Goal: Obtain resource: Download file/media

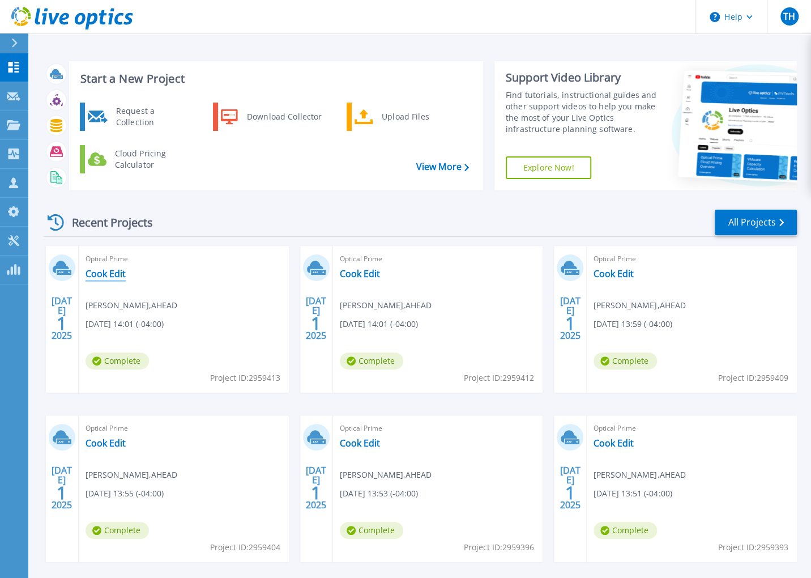
click at [113, 269] on link "Cook Edit" at bounding box center [106, 273] width 40 height 11
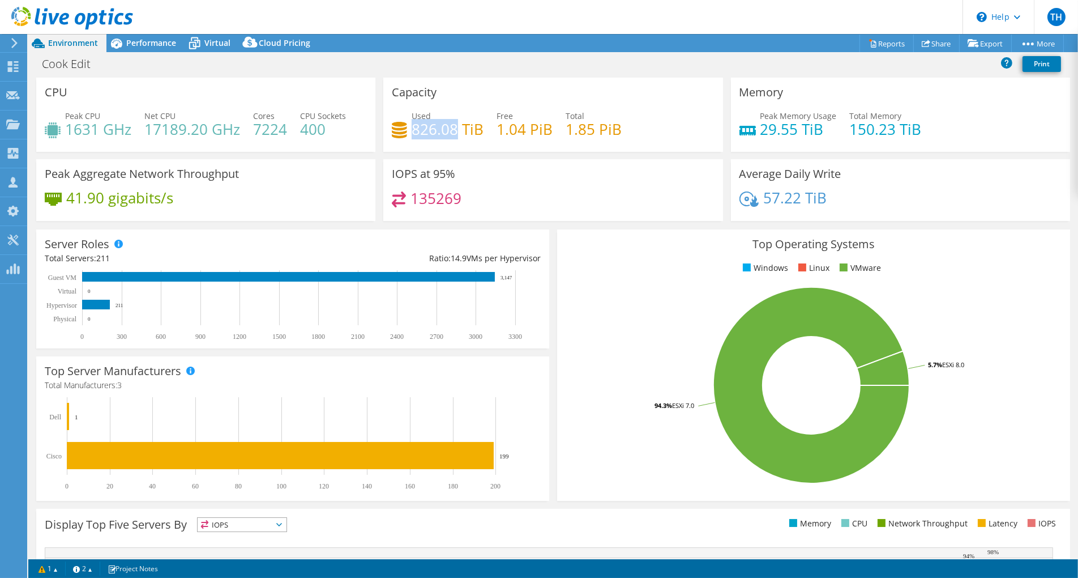
drag, startPoint x: 412, startPoint y: 135, endPoint x: 451, endPoint y: 136, distance: 39.1
click at [451, 135] on h4 "826.08 TiB" at bounding box center [448, 129] width 72 height 12
click at [155, 46] on span "Performance" at bounding box center [151, 42] width 50 height 11
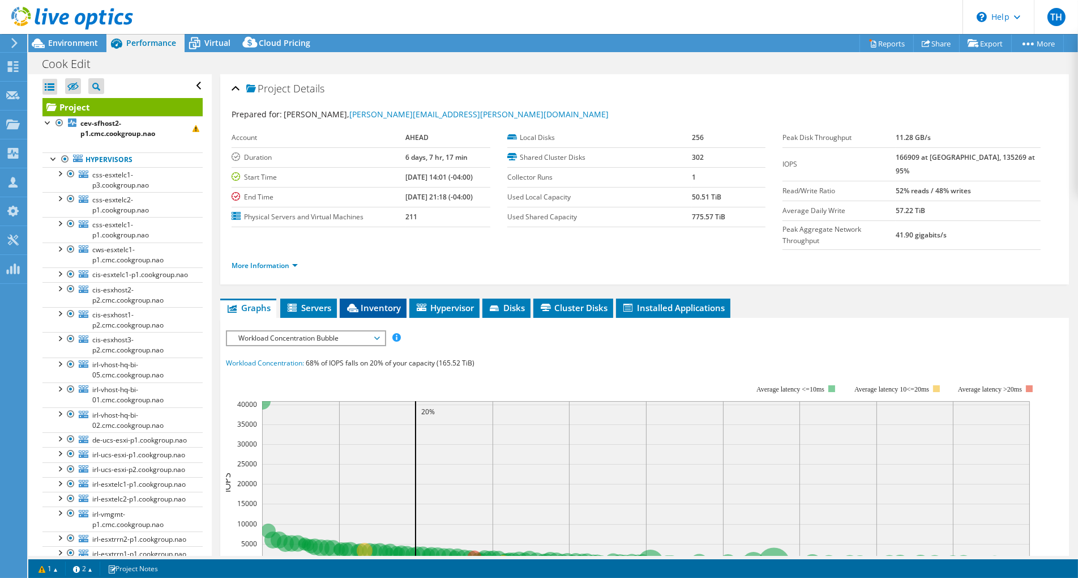
click at [393, 302] on span "Inventory" at bounding box center [372, 307] width 55 height 11
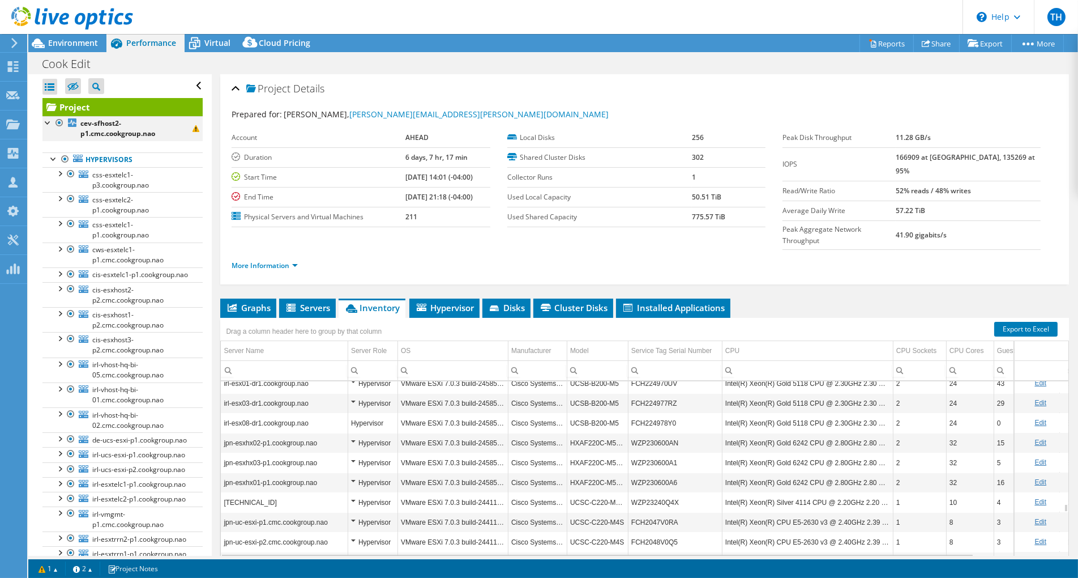
click at [58, 121] on div at bounding box center [59, 123] width 11 height 14
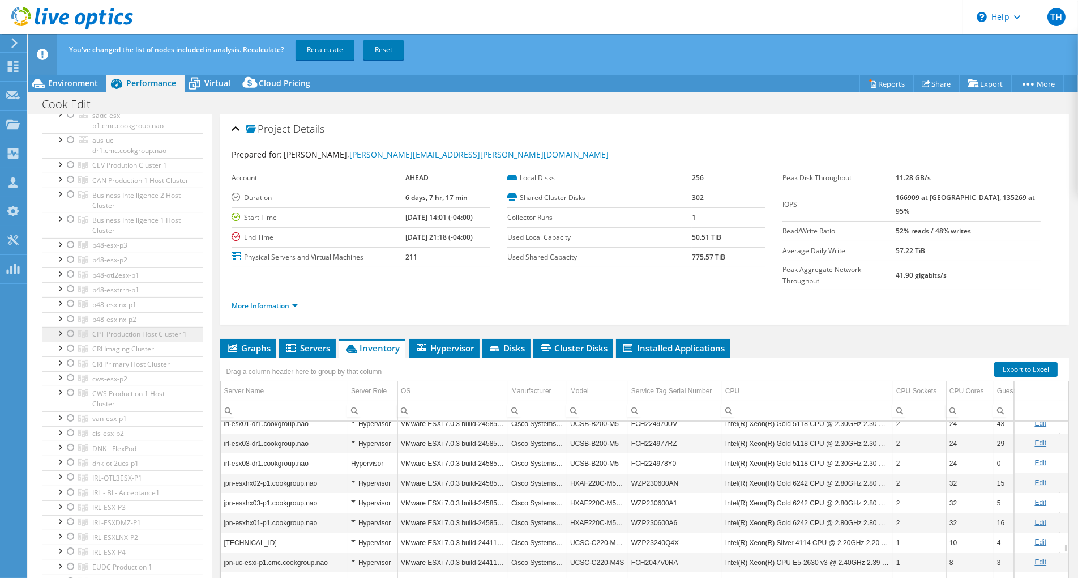
scroll to position [906, 0]
click at [70, 173] on div at bounding box center [70, 167] width 11 height 14
click at [69, 188] on div at bounding box center [70, 181] width 11 height 14
drag, startPoint x: 69, startPoint y: 304, endPoint x: 69, endPoint y: 318, distance: 13.6
click at [69, 203] on div at bounding box center [70, 196] width 11 height 14
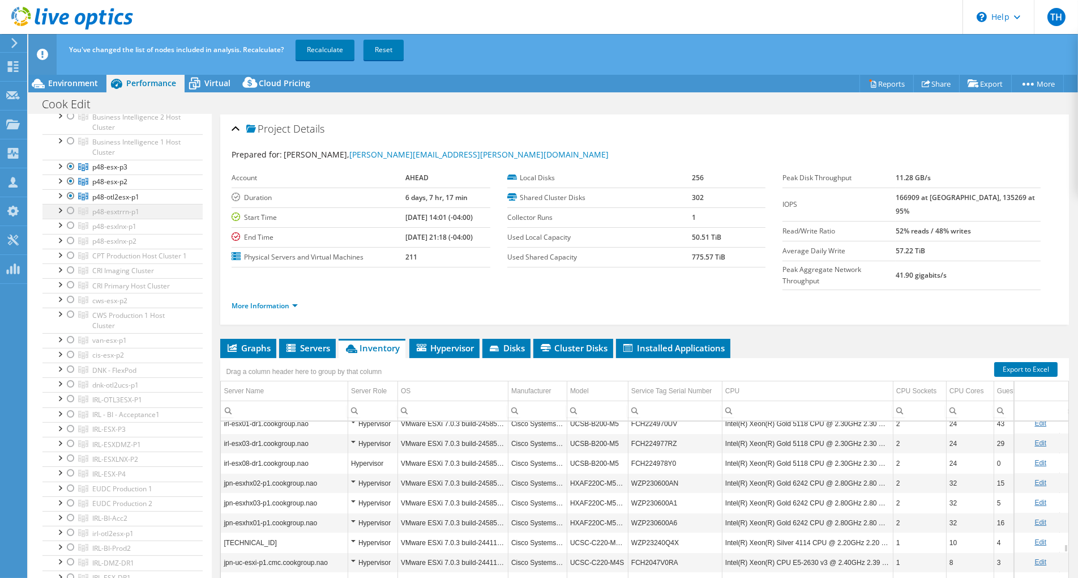
click at [69, 217] on div at bounding box center [70, 211] width 11 height 14
click at [67, 232] on div at bounding box center [70, 226] width 11 height 14
click at [69, 247] on div at bounding box center [70, 241] width 11 height 14
click at [70, 249] on div at bounding box center [70, 243] width 11 height 14
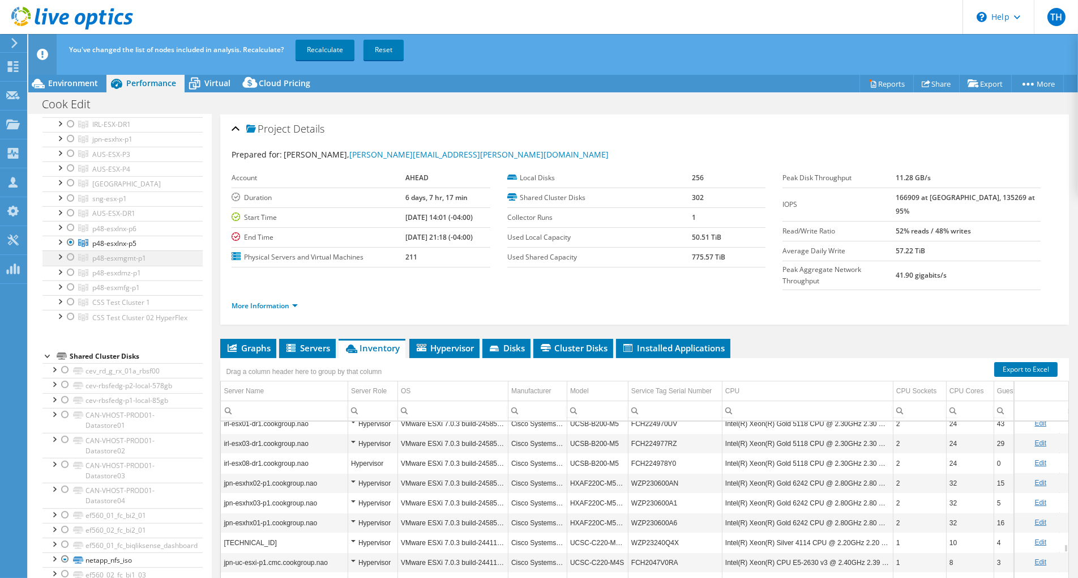
click at [71, 264] on div at bounding box center [70, 257] width 11 height 14
drag, startPoint x: 73, startPoint y: 389, endPoint x: 75, endPoint y: 399, distance: 9.9
click at [74, 279] on div at bounding box center [70, 273] width 11 height 14
drag, startPoint x: 75, startPoint y: 402, endPoint x: 77, endPoint y: 413, distance: 11.0
click at [75, 294] on div at bounding box center [70, 287] width 11 height 14
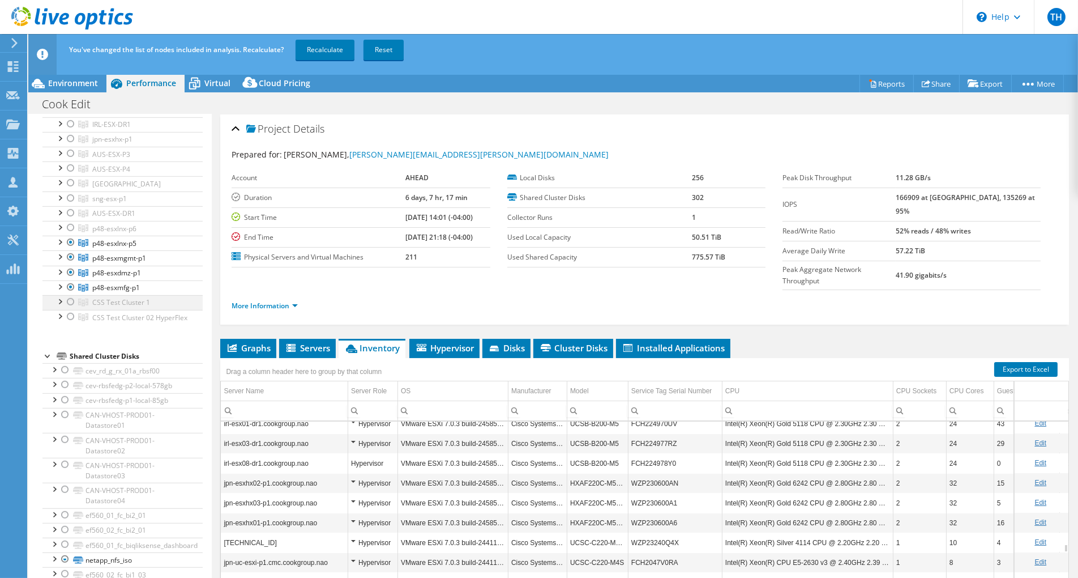
drag, startPoint x: 69, startPoint y: 415, endPoint x: 74, endPoint y: 421, distance: 8.4
click at [69, 309] on div at bounding box center [70, 302] width 11 height 14
click at [70, 309] on div at bounding box center [70, 302] width 11 height 14
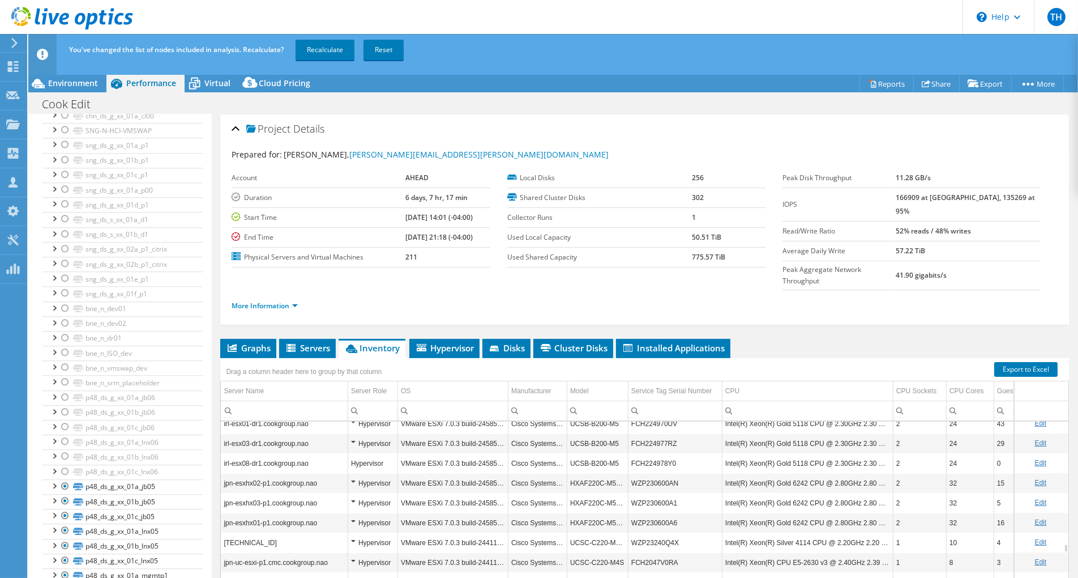
scroll to position [5789, 0]
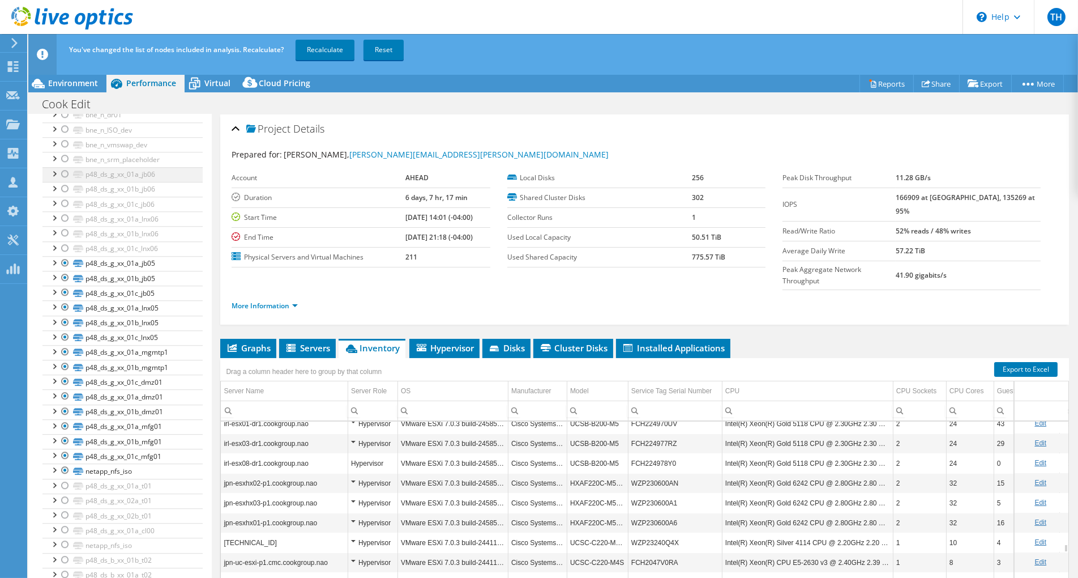
click at [50, 175] on div at bounding box center [53, 172] width 11 height 11
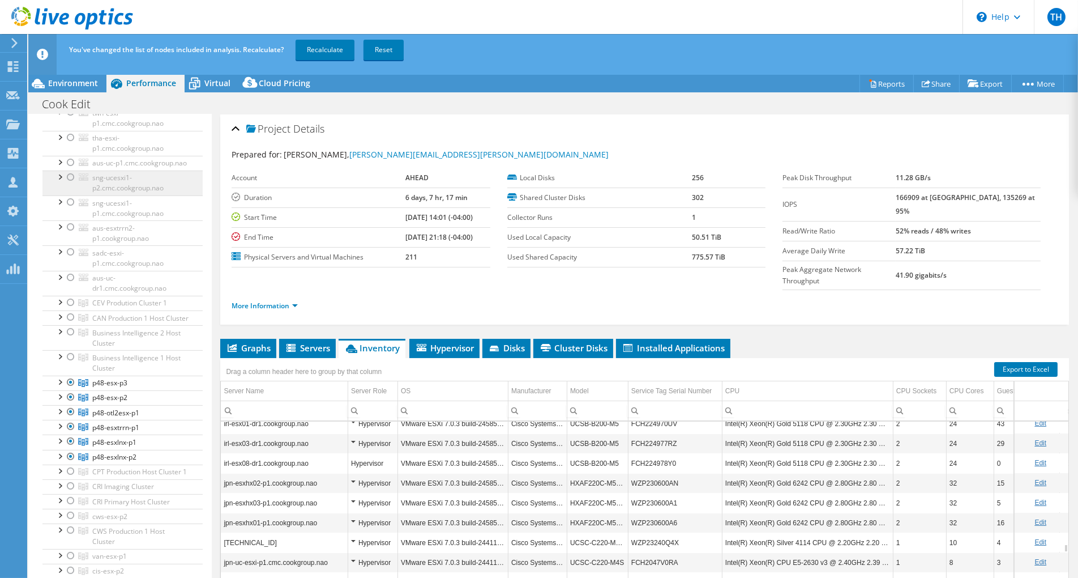
scroll to position [692, 0]
click at [71, 362] on div at bounding box center [70, 355] width 11 height 14
click at [69, 337] on div at bounding box center [70, 330] width 11 height 14
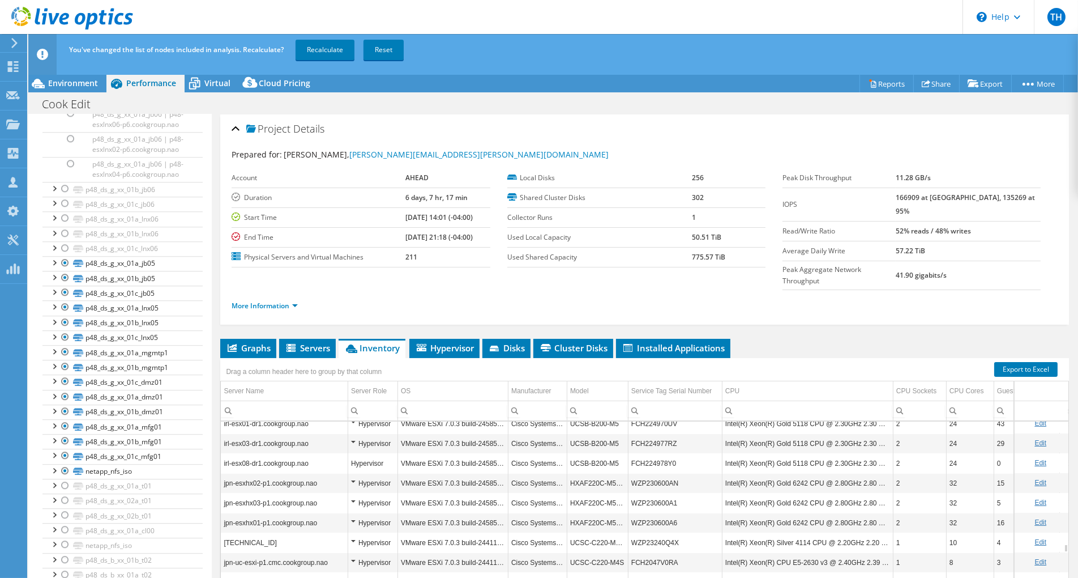
scroll to position [5830, 0]
click at [50, 193] on div at bounding box center [53, 187] width 11 height 11
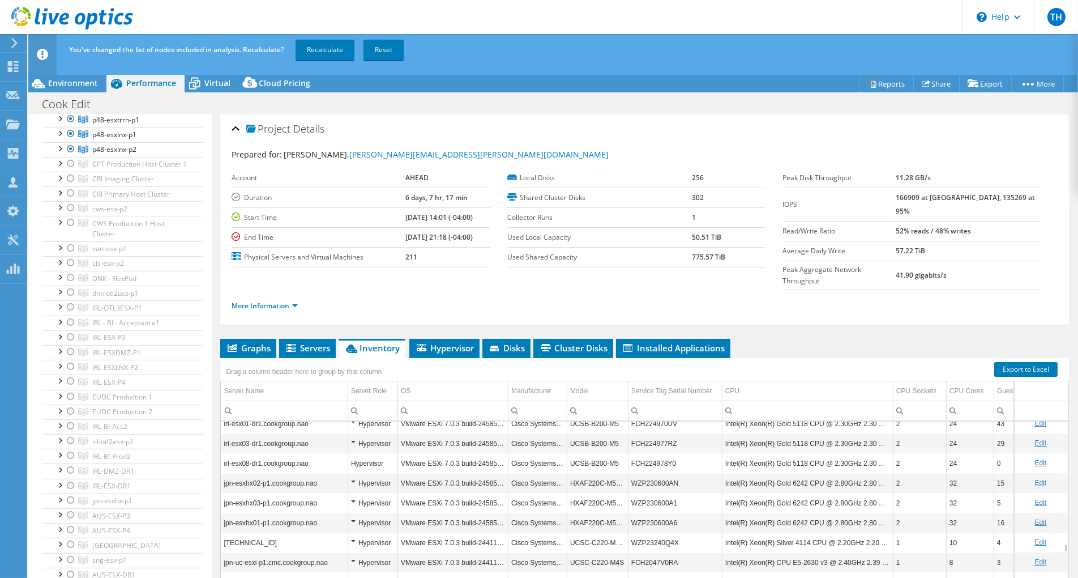
scroll to position [990, 0]
click at [55, 176] on div at bounding box center [59, 169] width 11 height 11
click at [59, 156] on div at bounding box center [59, 150] width 11 height 11
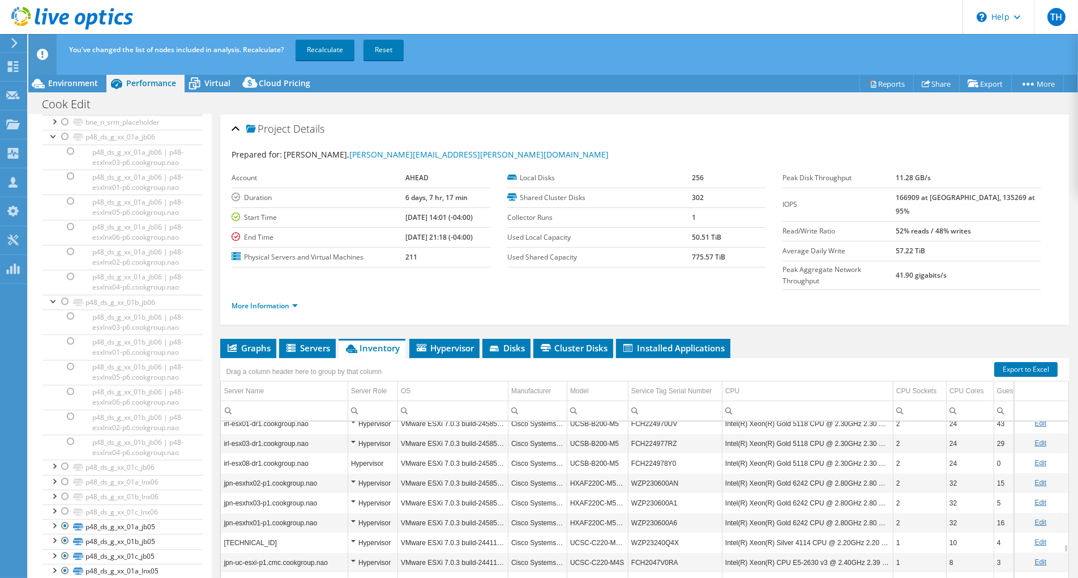
scroll to position [5722, 0]
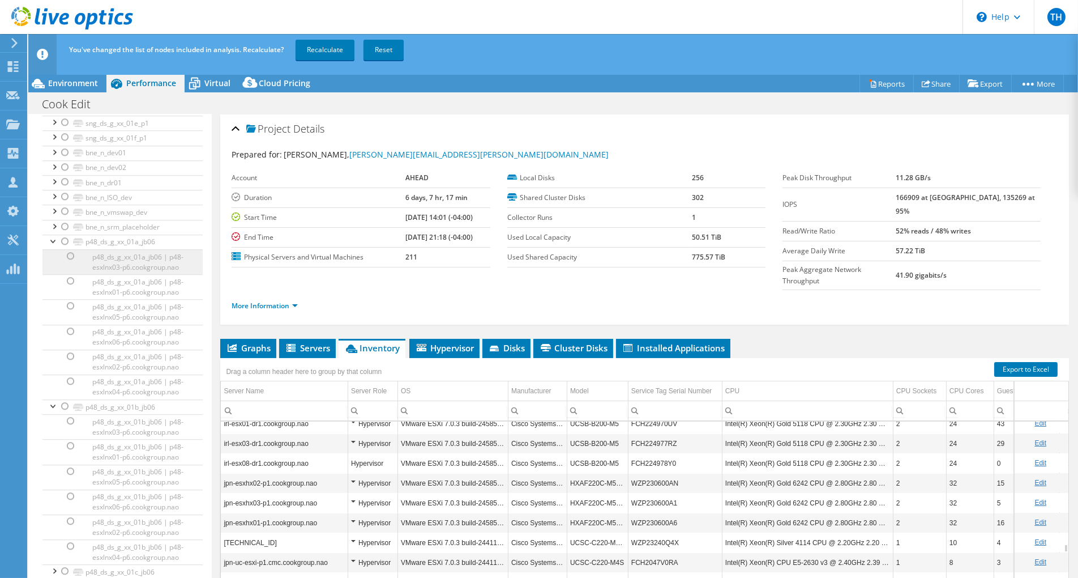
drag, startPoint x: 66, startPoint y: 368, endPoint x: 110, endPoint y: 392, distance: 50.4
click at [66, 248] on div at bounding box center [64, 241] width 11 height 14
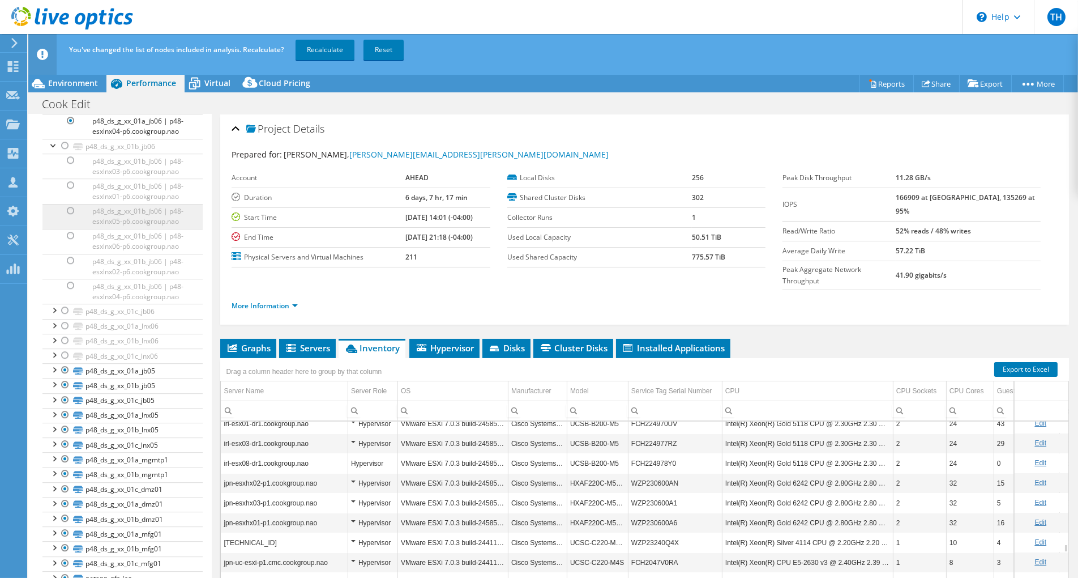
scroll to position [6005, 0]
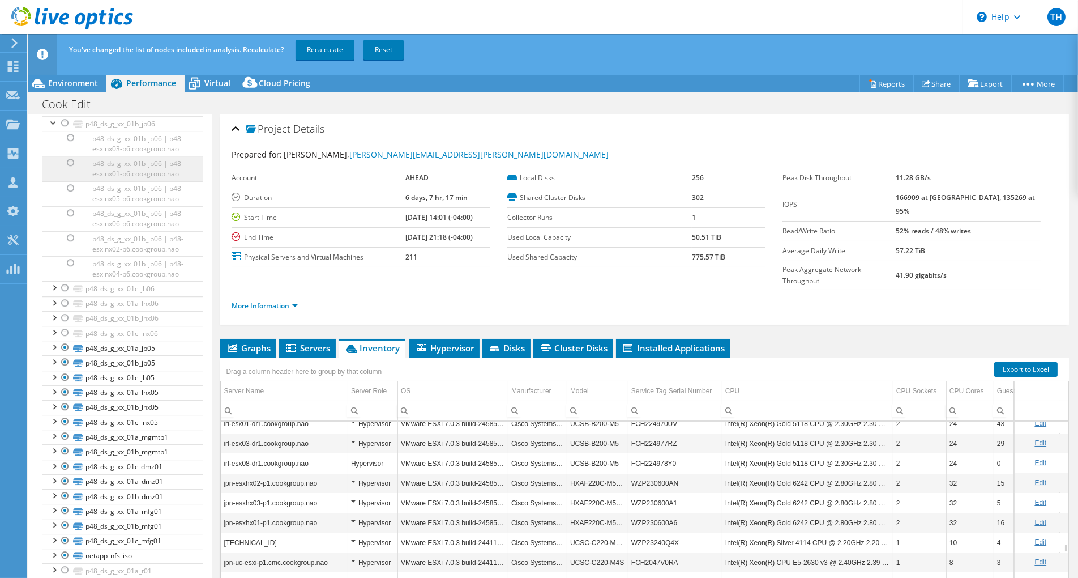
drag, startPoint x: 63, startPoint y: 315, endPoint x: 101, endPoint y: 372, distance: 68.6
click at [63, 130] on div at bounding box center [64, 123] width 11 height 14
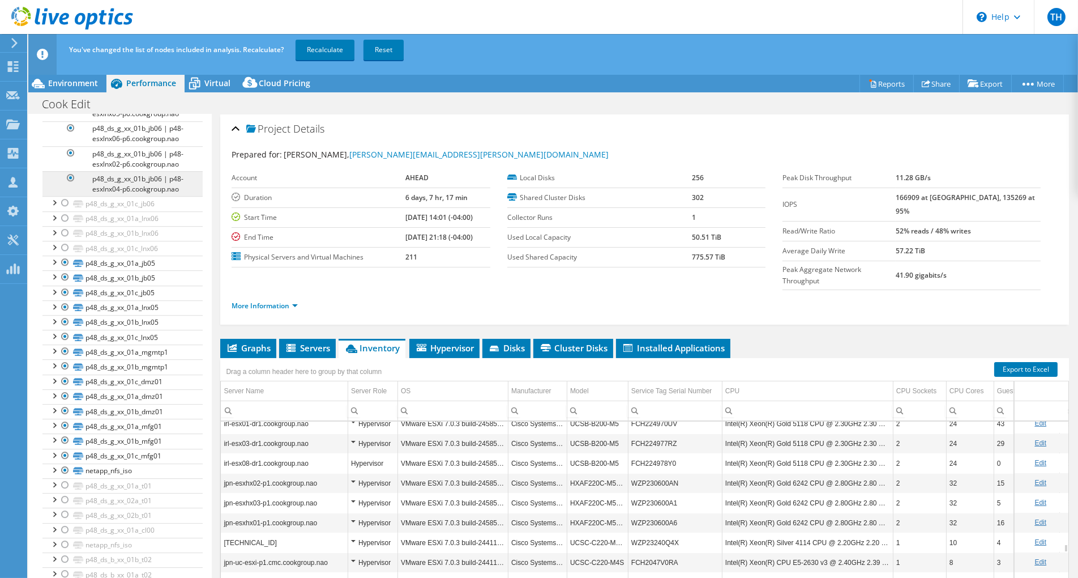
scroll to position [6118, 0]
drag, startPoint x: 67, startPoint y: 426, endPoint x: 71, endPoint y: 440, distance: 14.2
click at [66, 210] on div at bounding box center [64, 203] width 11 height 14
click at [66, 225] on div at bounding box center [64, 218] width 11 height 14
click at [64, 240] on div at bounding box center [64, 233] width 11 height 14
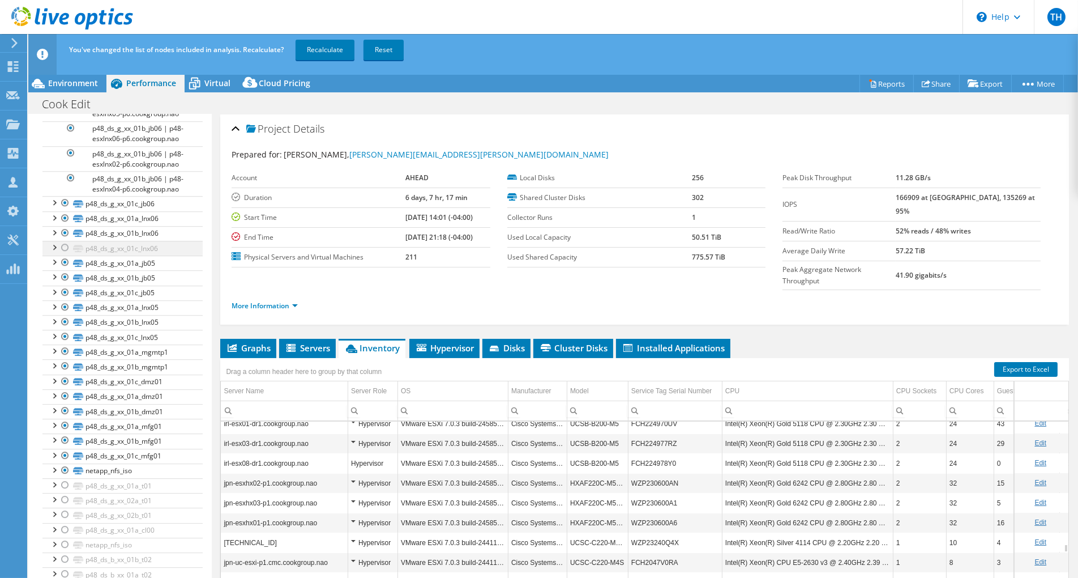
click at [67, 254] on div at bounding box center [64, 248] width 11 height 14
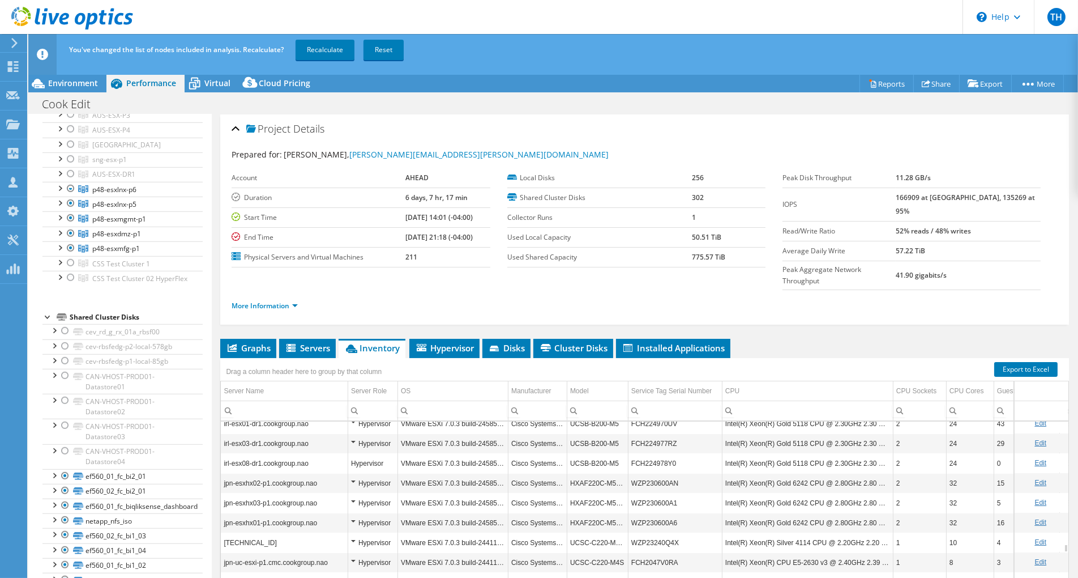
scroll to position [1506, 0]
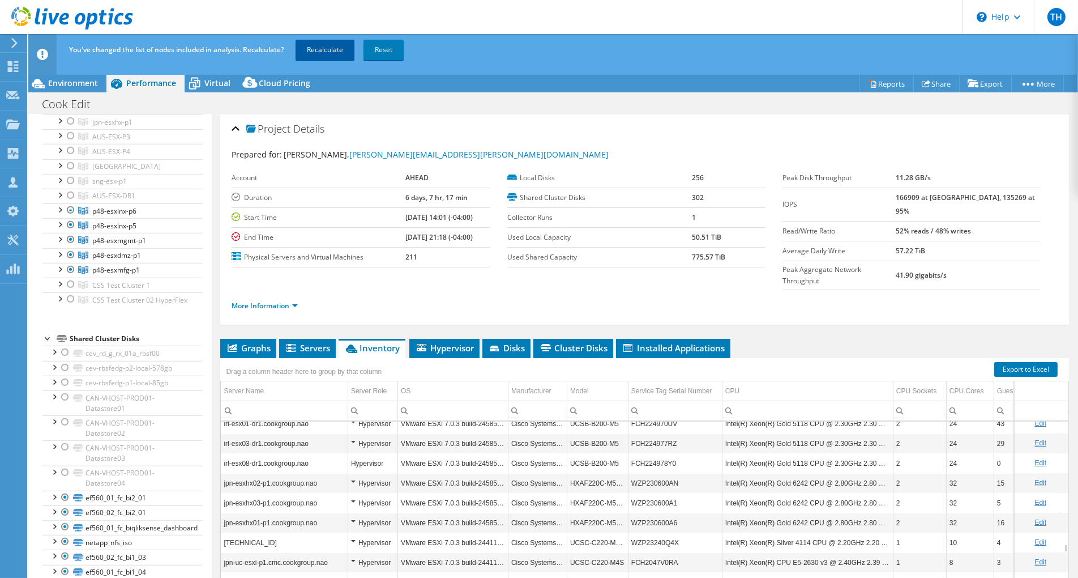
click at [332, 52] on link "Recalculate" at bounding box center [325, 50] width 59 height 20
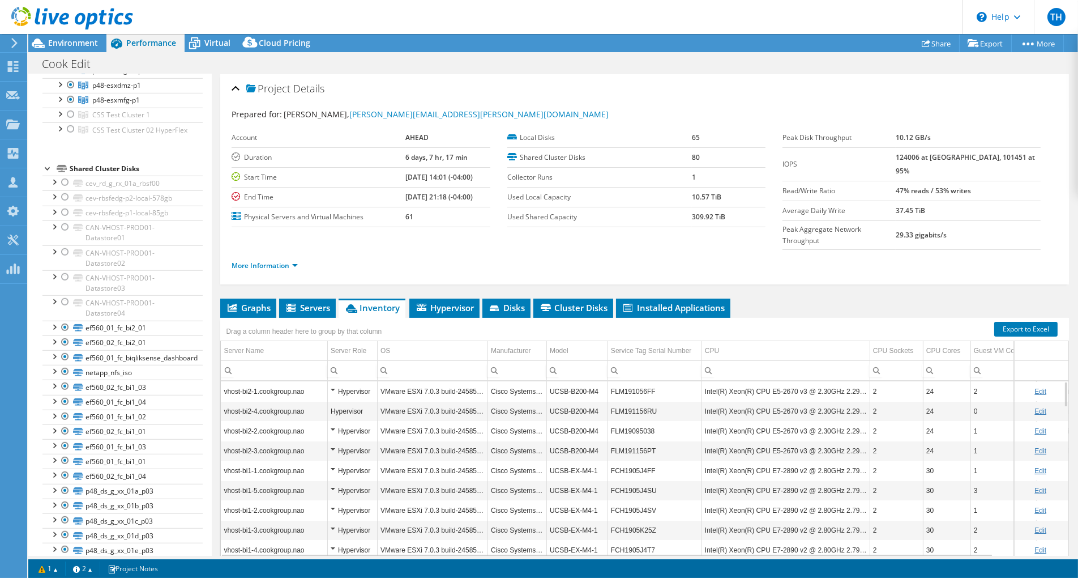
click at [463, 33] on div "TH Partner Team Member [PERSON_NAME] [PERSON_NAME][EMAIL_ADDRESS][PERSON_NAME][…" at bounding box center [539, 289] width 1078 height 578
click at [90, 50] on div "Environment" at bounding box center [67, 43] width 78 height 18
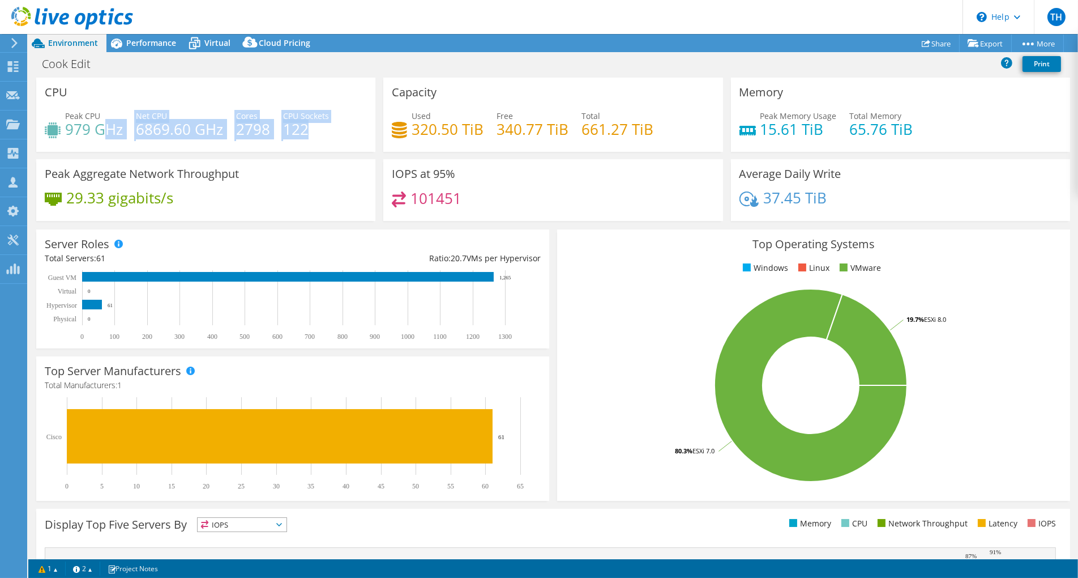
drag, startPoint x: 102, startPoint y: 133, endPoint x: 310, endPoint y: 140, distance: 208.0
click at [300, 139] on div "Peak CPU 979 GHz Net CPU 6869.60 GHz Cores 2798 CPU Sockets 122" at bounding box center [206, 128] width 322 height 37
click at [330, 143] on div "Peak CPU 979 GHz Net CPU 6869.60 GHz Cores 2798 CPU Sockets 122" at bounding box center [206, 128] width 322 height 37
drag, startPoint x: 294, startPoint y: 132, endPoint x: 37, endPoint y: 129, distance: 257.1
click at [37, 129] on div "CPU Peak CPU 979 GHz Net CPU 6869.60 GHz Cores 2798 CPU Sockets 122" at bounding box center [205, 115] width 339 height 74
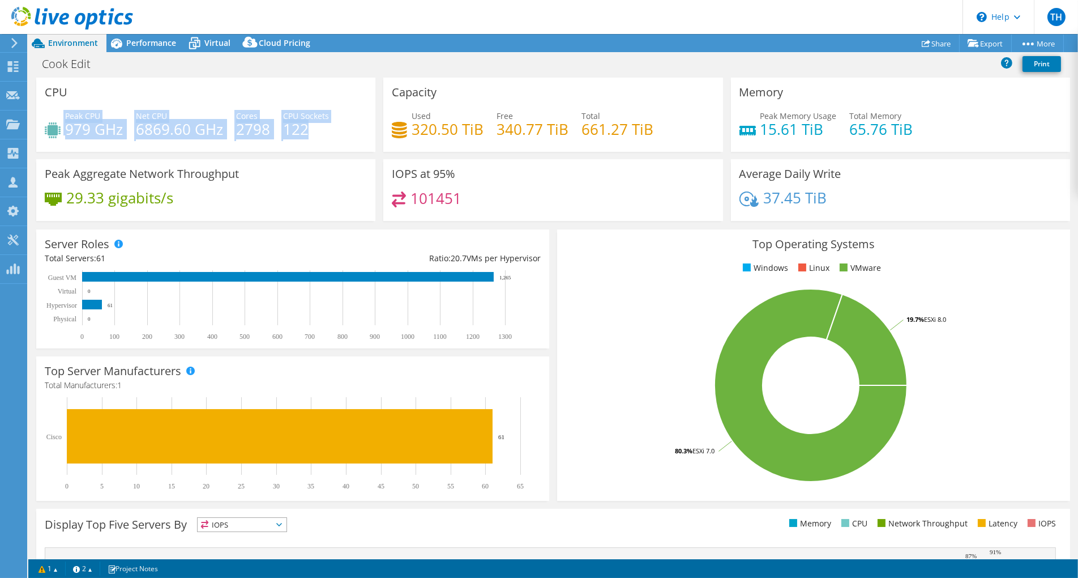
scroll to position [22, 0]
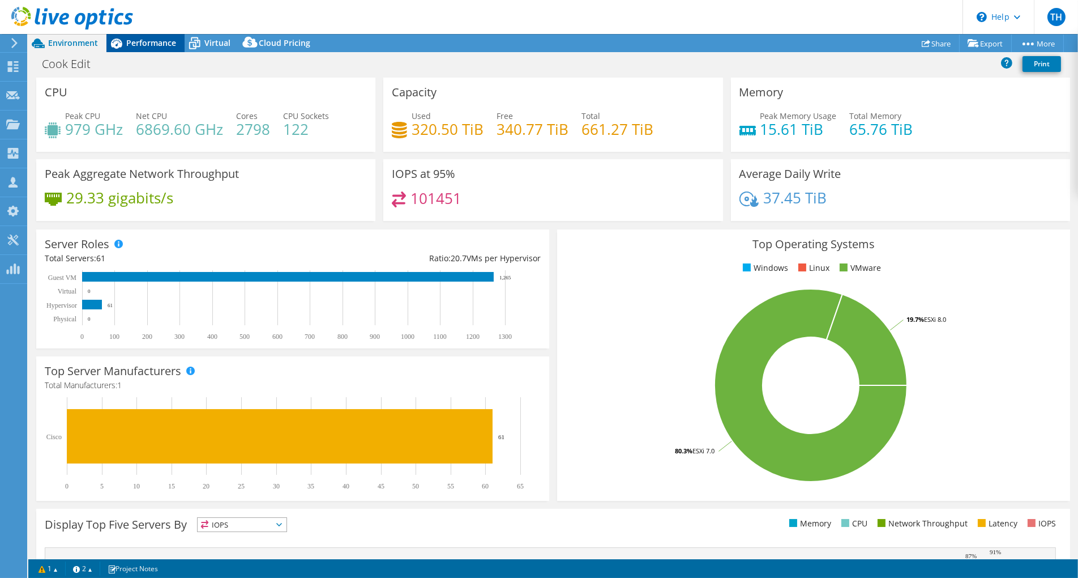
click at [149, 43] on span "Performance" at bounding box center [151, 42] width 50 height 11
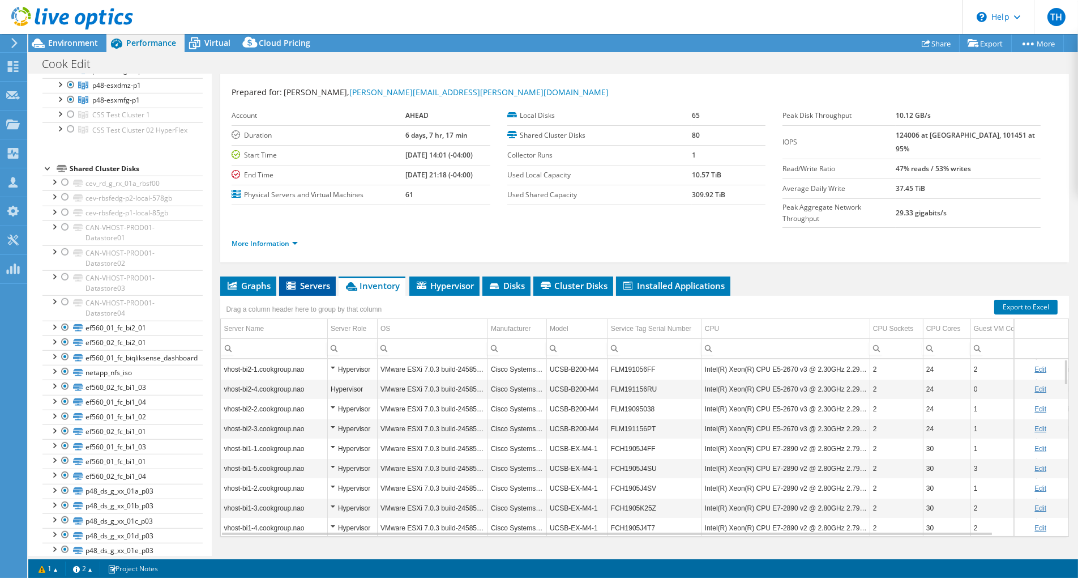
click at [318, 280] on span "Servers" at bounding box center [307, 285] width 45 height 11
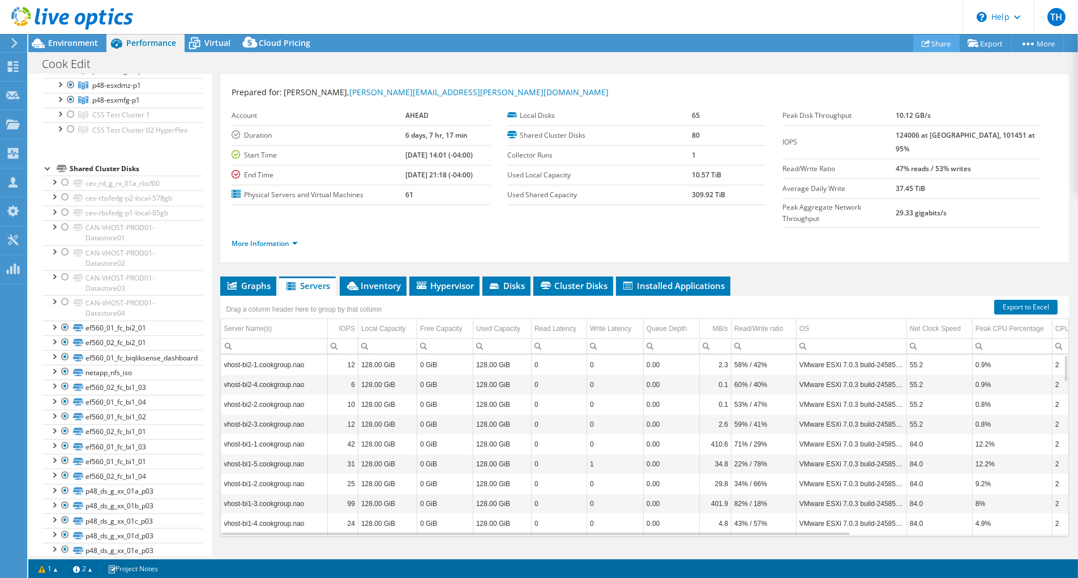
click at [819, 44] on link "Share" at bounding box center [936, 44] width 46 height 18
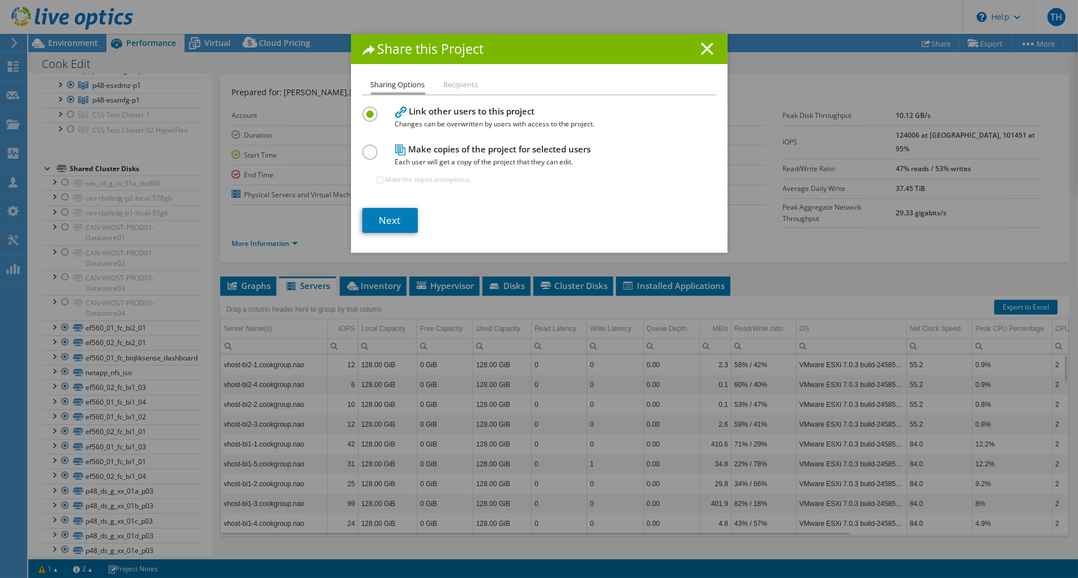
click at [702, 50] on line at bounding box center [707, 48] width 11 height 11
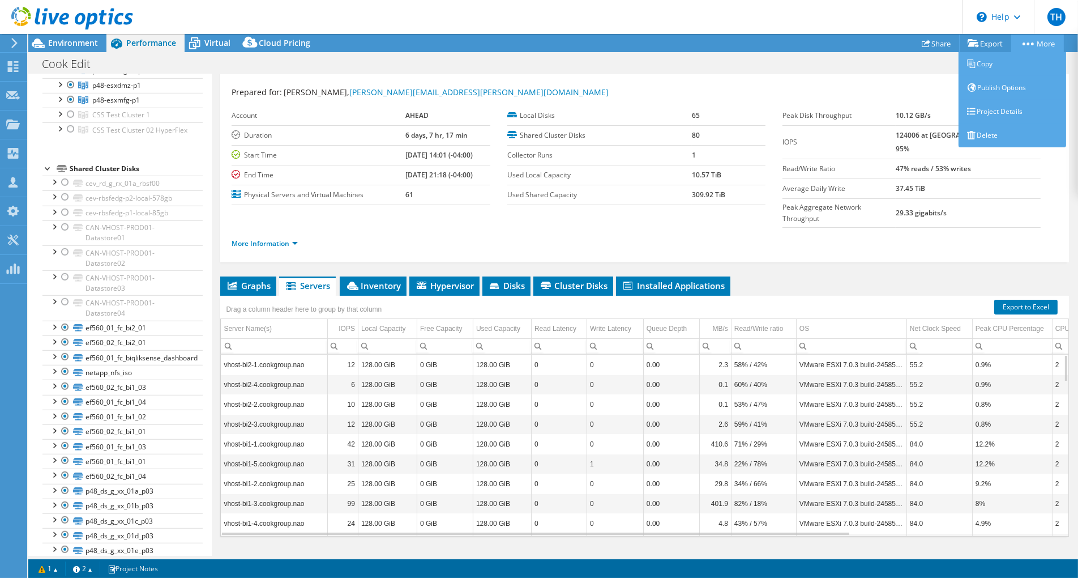
click at [819, 40] on link "More" at bounding box center [1037, 44] width 53 height 18
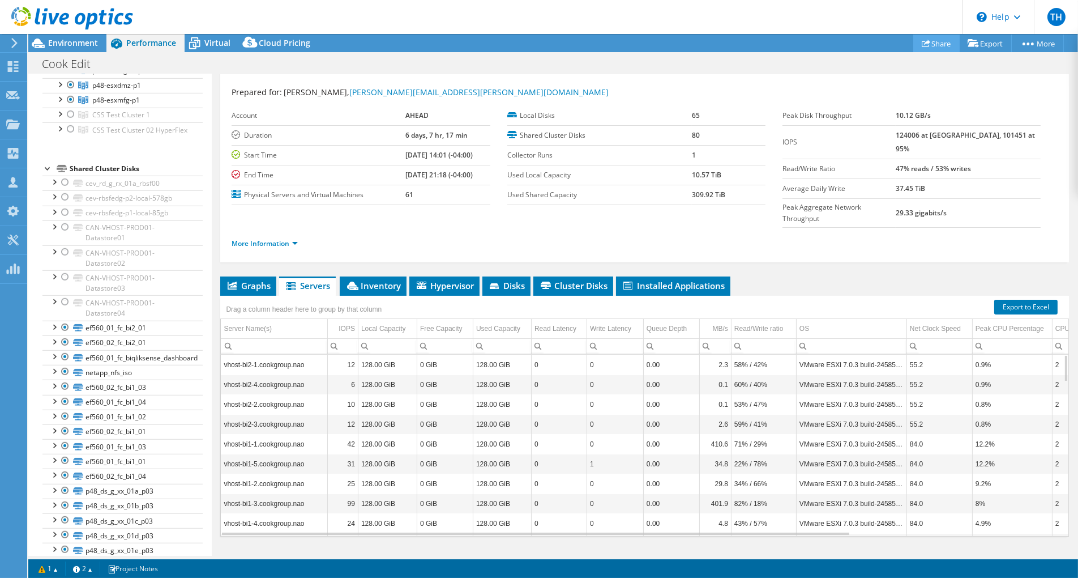
click at [819, 45] on link "Share" at bounding box center [936, 44] width 46 height 18
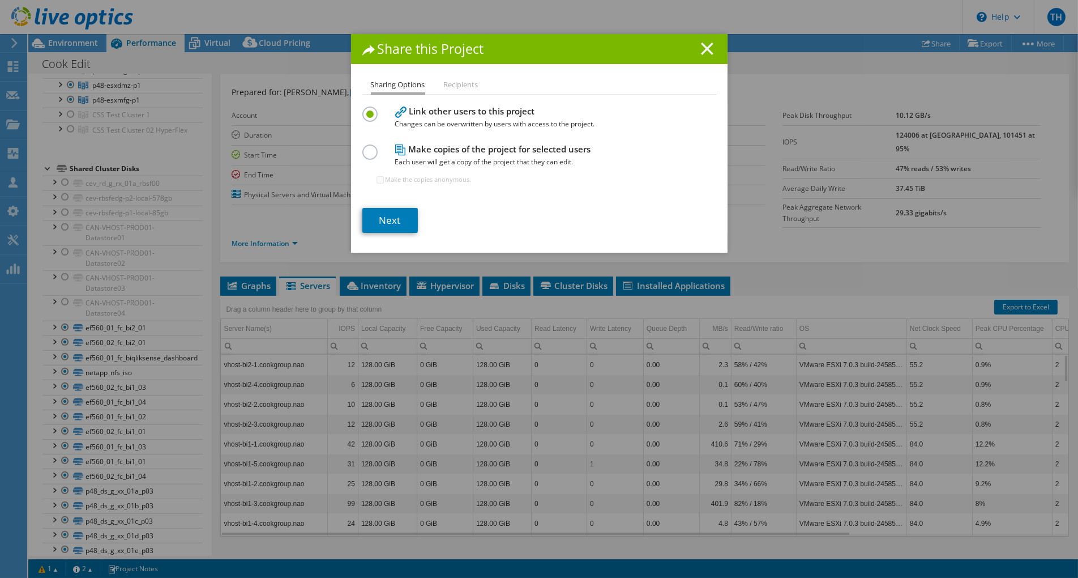
click at [704, 49] on icon at bounding box center [707, 48] width 12 height 12
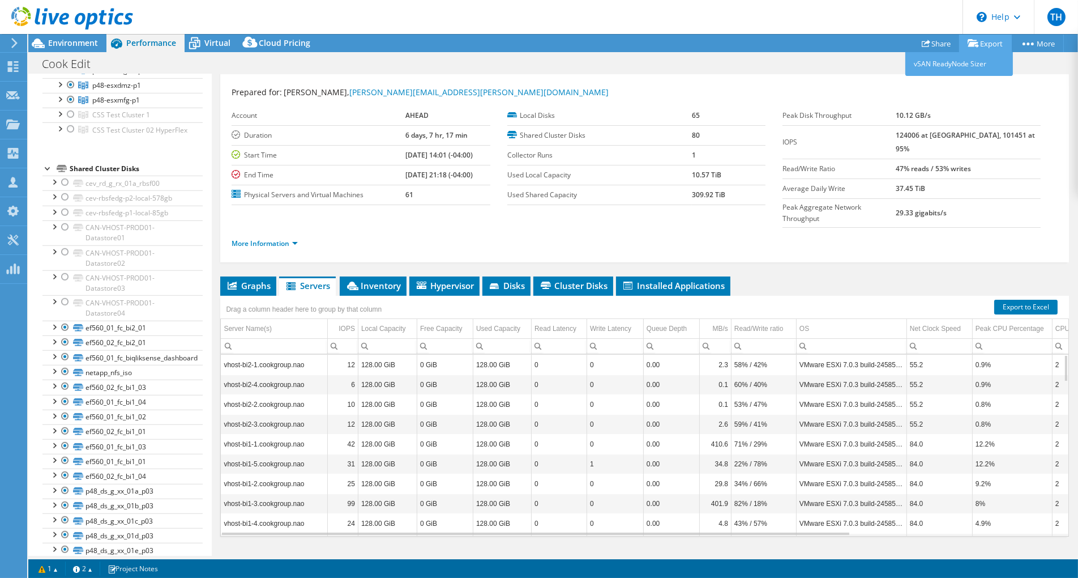
click at [819, 49] on link "Export" at bounding box center [985, 44] width 53 height 18
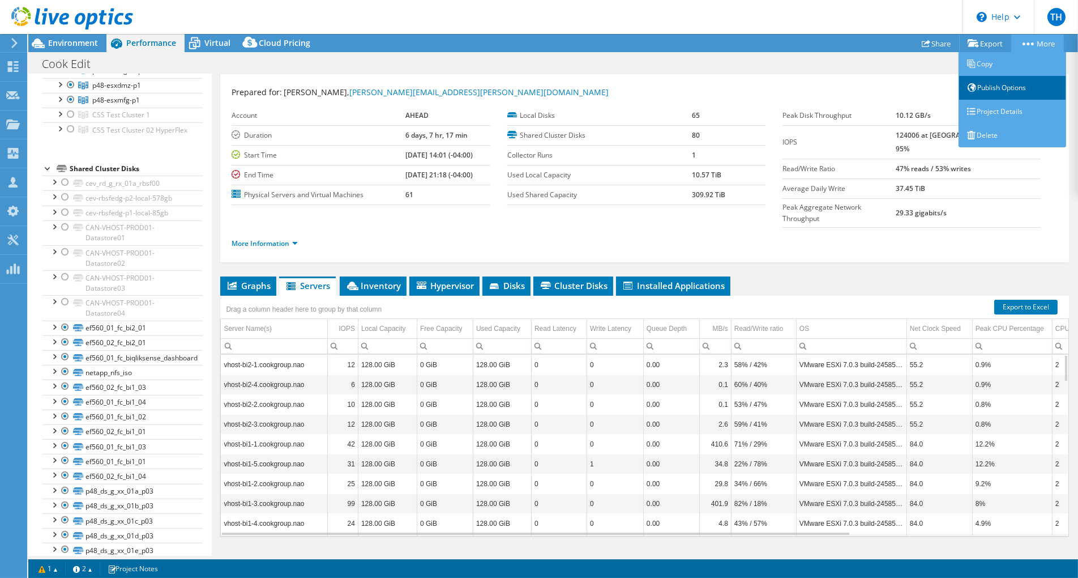
click at [819, 92] on link "Publish Options" at bounding box center [1013, 88] width 108 height 24
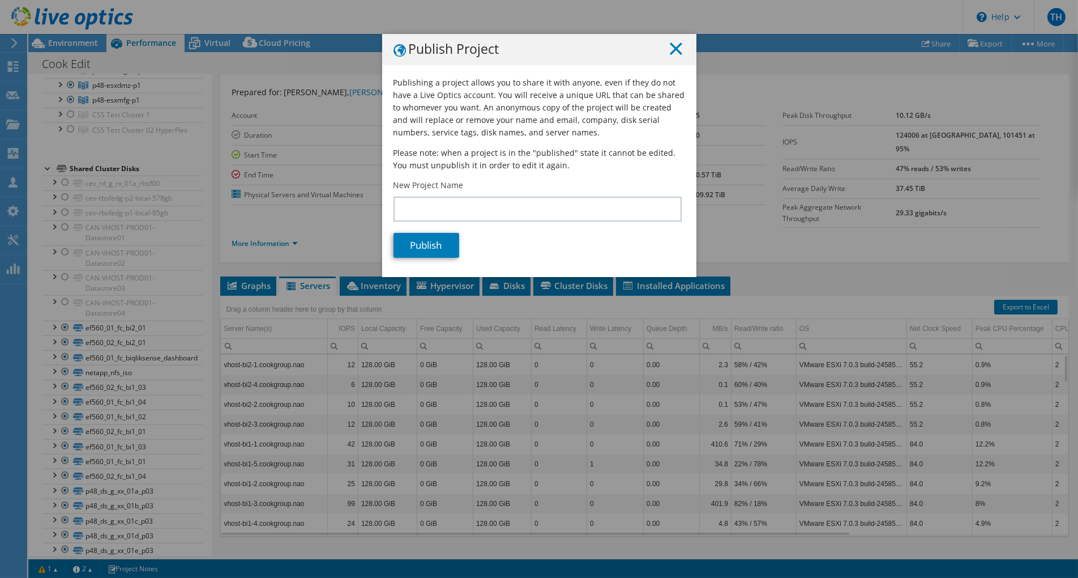
click at [672, 51] on line at bounding box center [675, 48] width 11 height 11
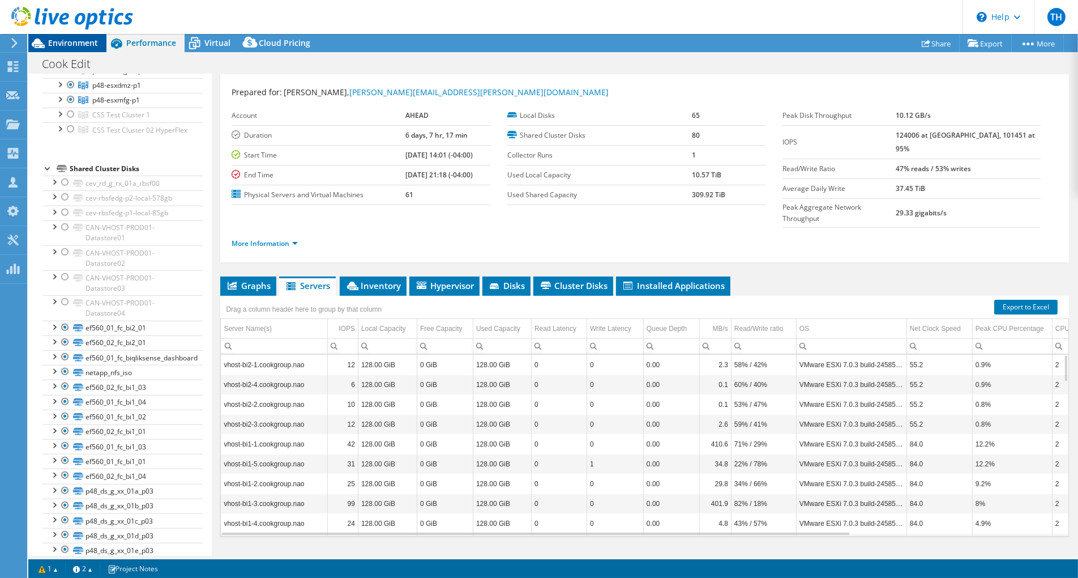
click at [71, 48] on span "Environment" at bounding box center [73, 42] width 50 height 11
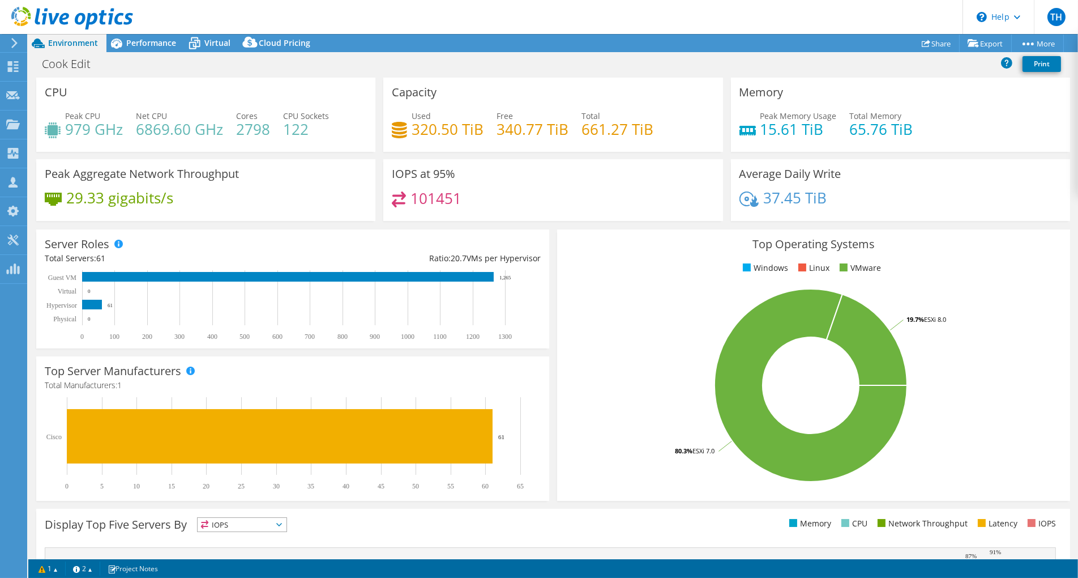
drag, startPoint x: 853, startPoint y: 62, endPoint x: 876, endPoint y: 63, distance: 22.7
click at [819, 63] on div "Cook Edit Print" at bounding box center [553, 63] width 1050 height 21
click at [819, 43] on link "Share" at bounding box center [936, 44] width 46 height 18
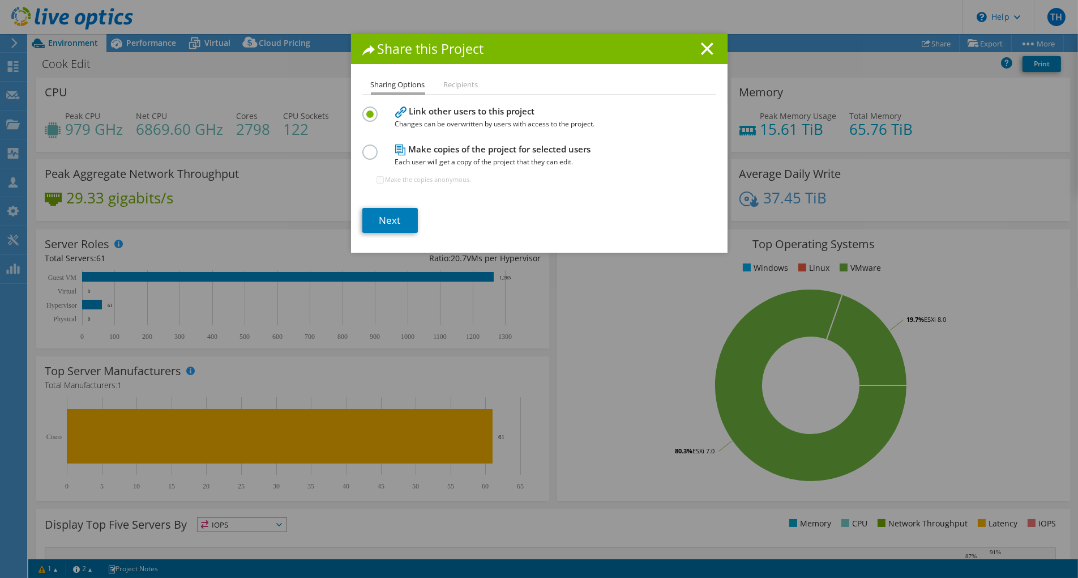
click at [467, 79] on li "Recipients" at bounding box center [461, 85] width 35 height 14
click at [703, 49] on line at bounding box center [707, 48] width 11 height 11
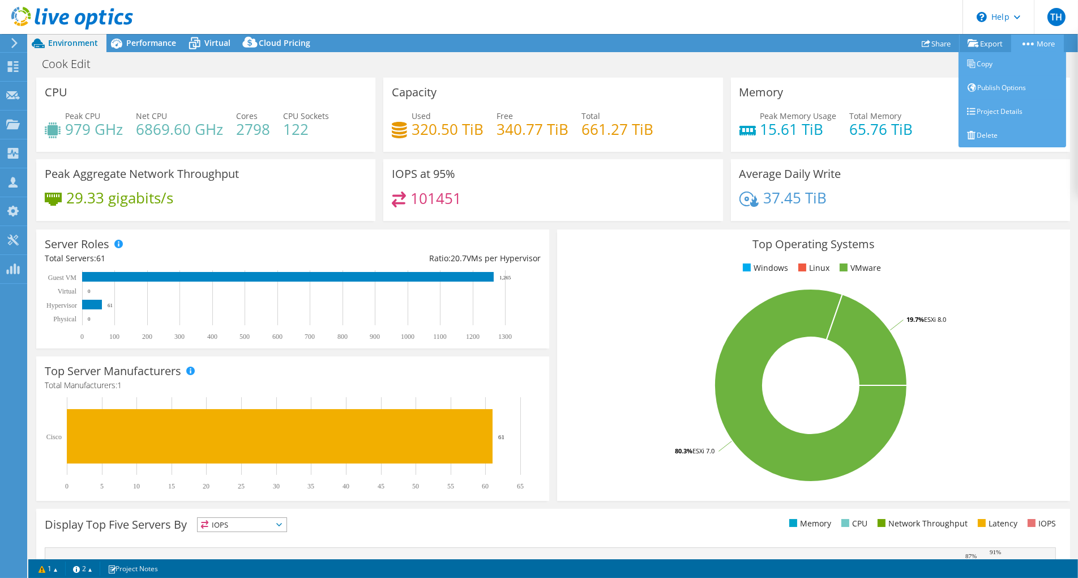
click at [819, 42] on link "More" at bounding box center [1037, 44] width 53 height 18
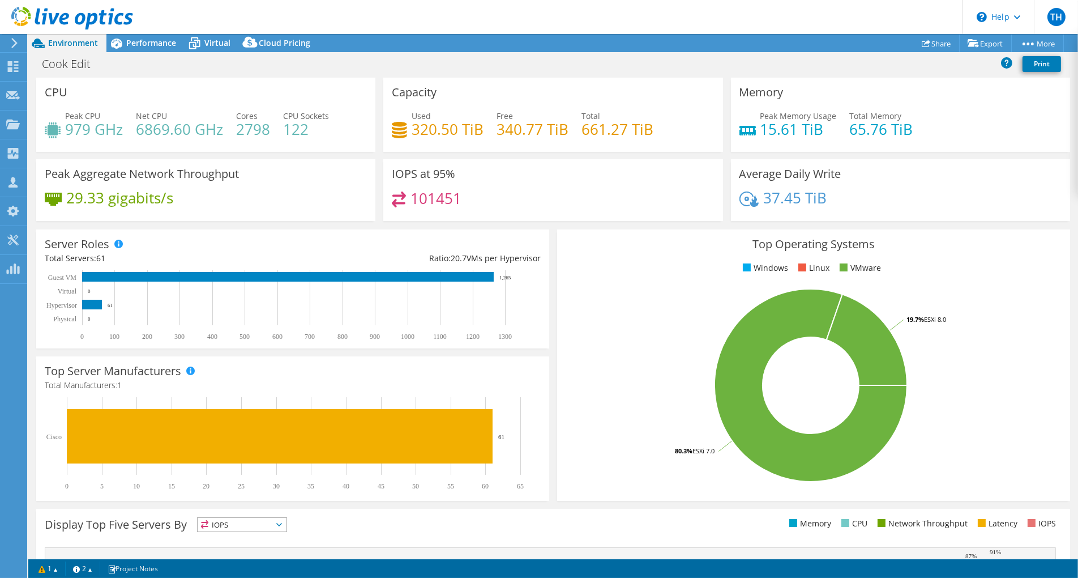
click at [819, 59] on div "Cook Edit Print" at bounding box center [553, 63] width 1050 height 21
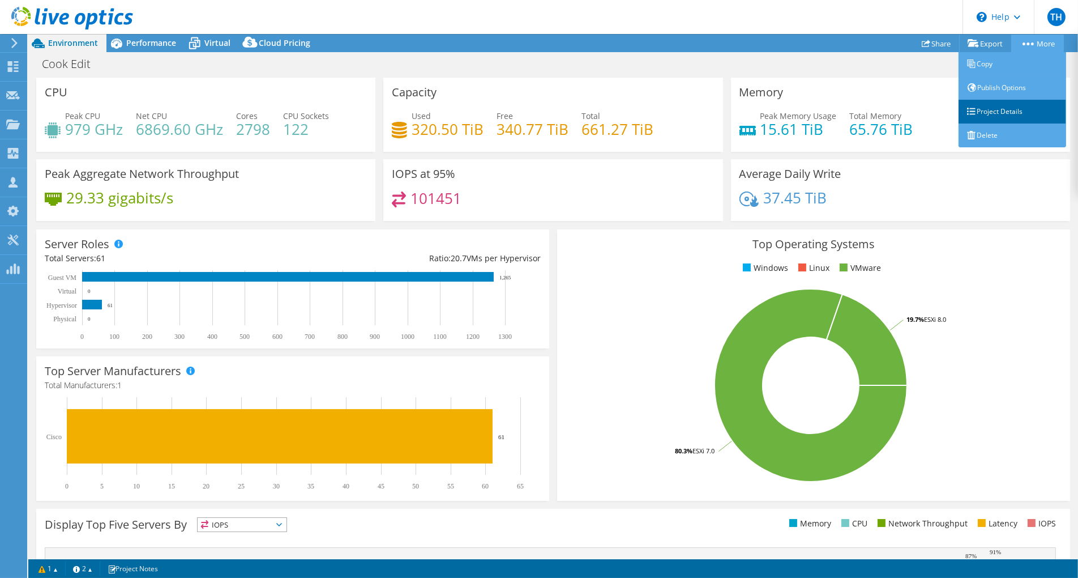
click at [819, 117] on link "Project Details" at bounding box center [1013, 112] width 108 height 24
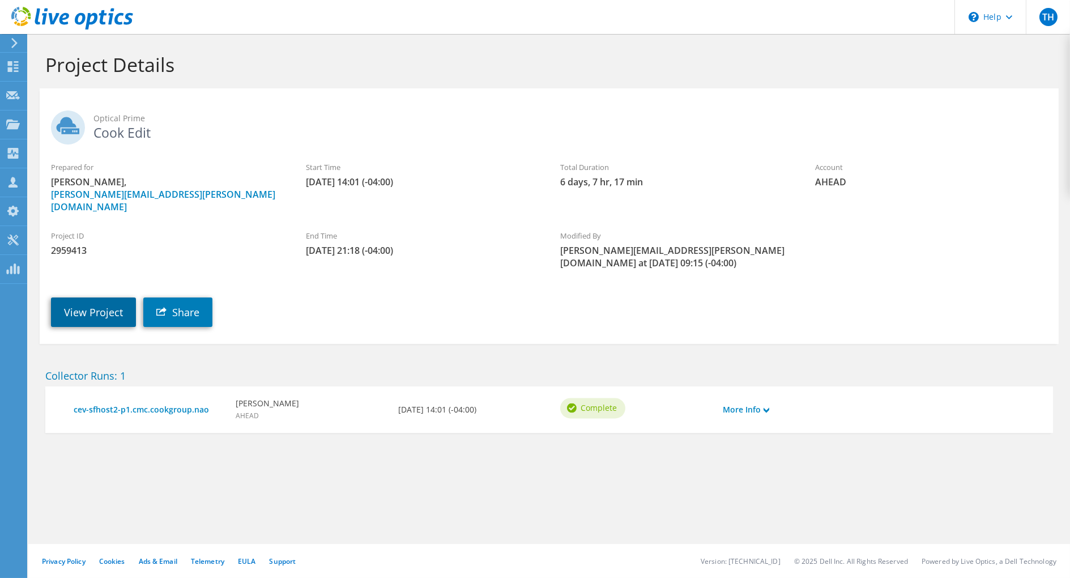
click at [108, 297] on link "View Project" at bounding box center [93, 311] width 85 height 29
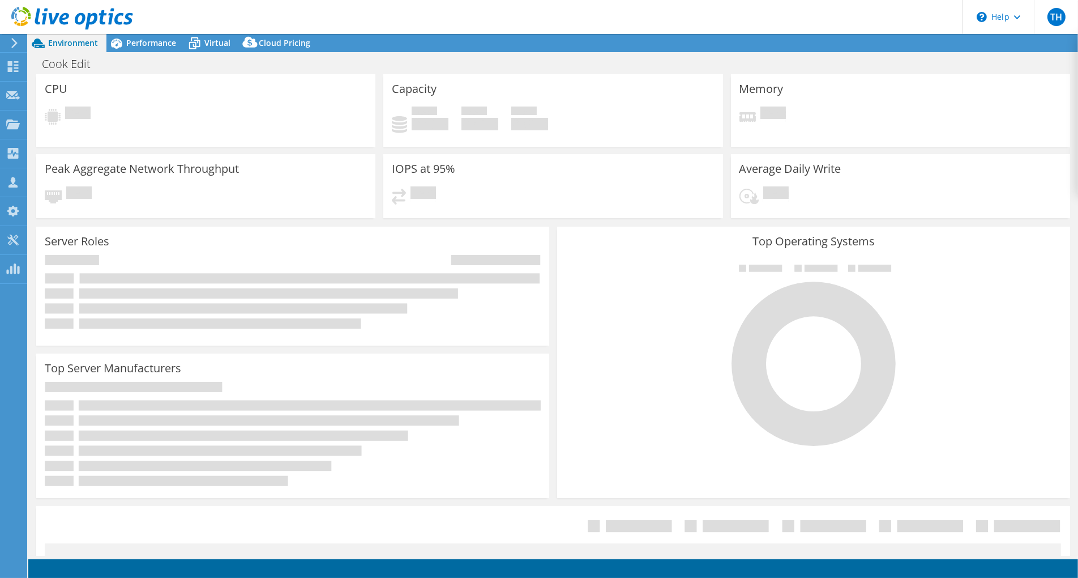
select select "USD"
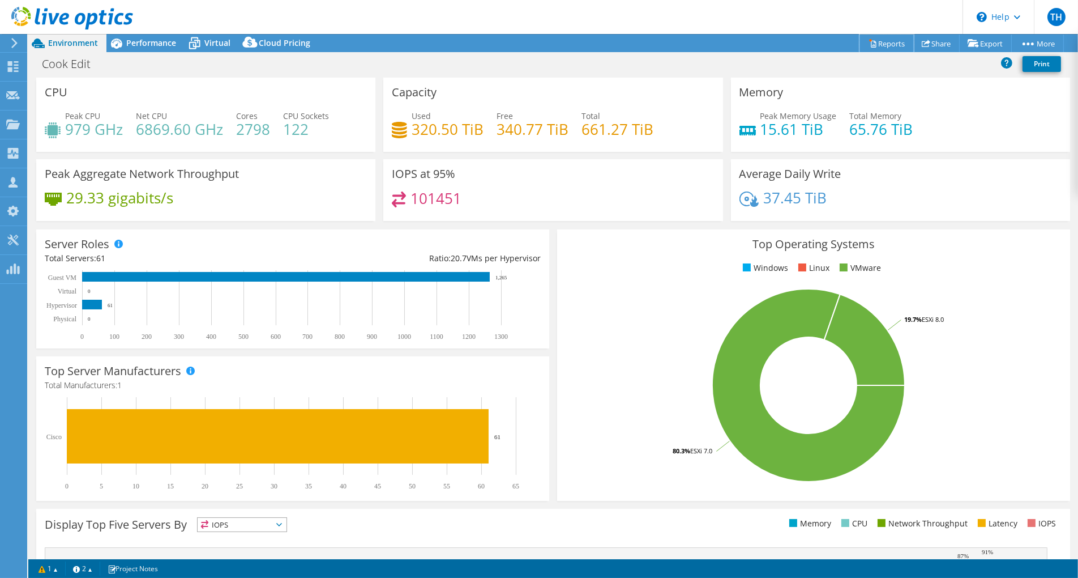
click at [885, 45] on link "Reports" at bounding box center [887, 44] width 54 height 18
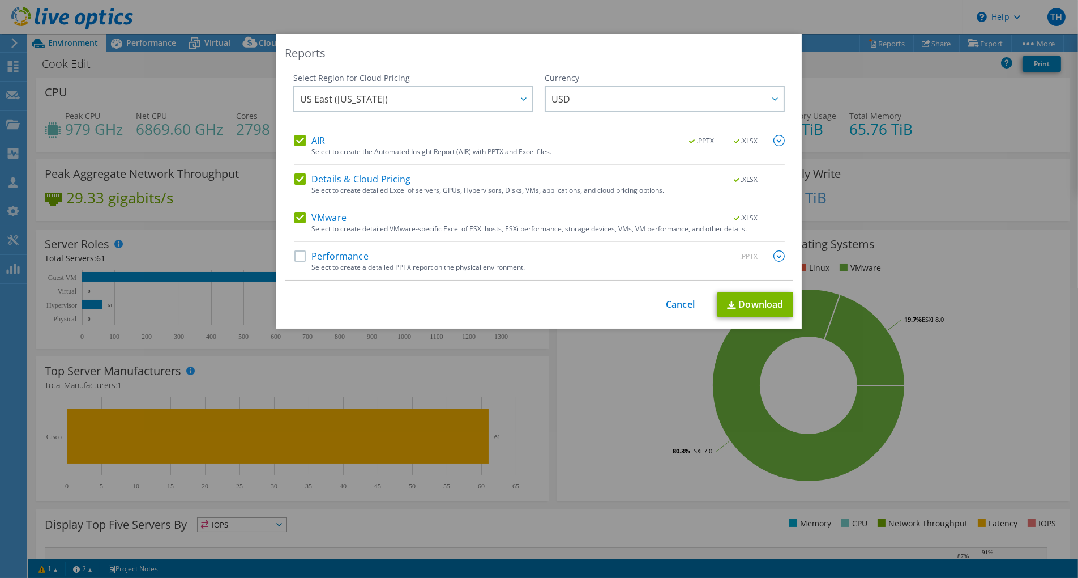
click at [298, 262] on div "Performance .PPTX" at bounding box center [539, 256] width 490 height 13
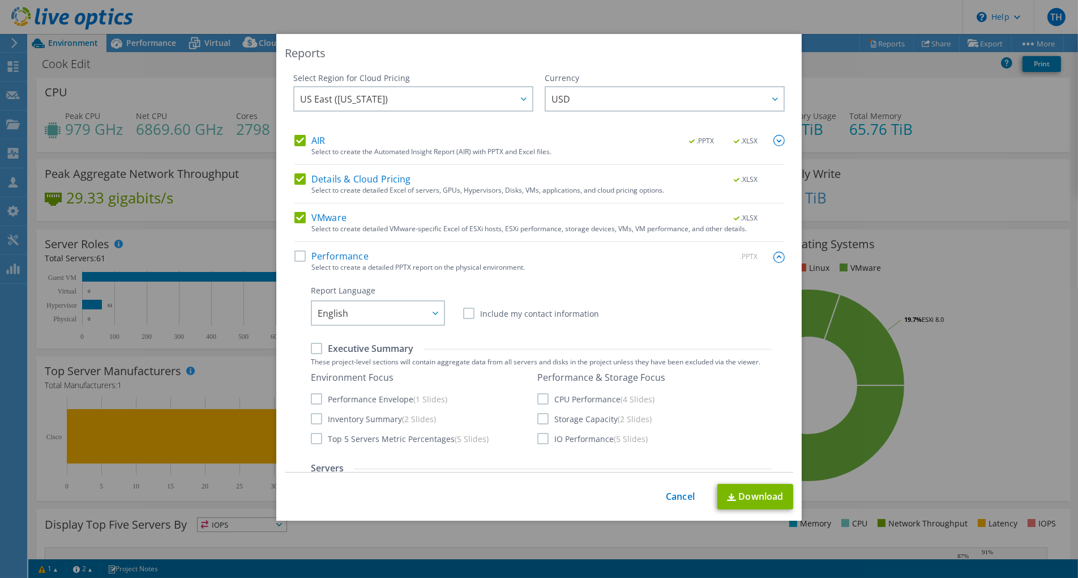
click at [304, 259] on label "Performance" at bounding box center [331, 255] width 74 height 11
click at [0, 0] on input "Performance" at bounding box center [0, 0] width 0 height 0
click at [537, 392] on div "Performance & Storage Focus CPU Performance (4 Slides) Storage Capacity (2 Slid…" at bounding box center [601, 407] width 128 height 72
click at [537, 399] on label "CPU Performance (4 Slides)" at bounding box center [595, 398] width 117 height 11
click at [0, 0] on input "CPU Performance (4 Slides)" at bounding box center [0, 0] width 0 height 0
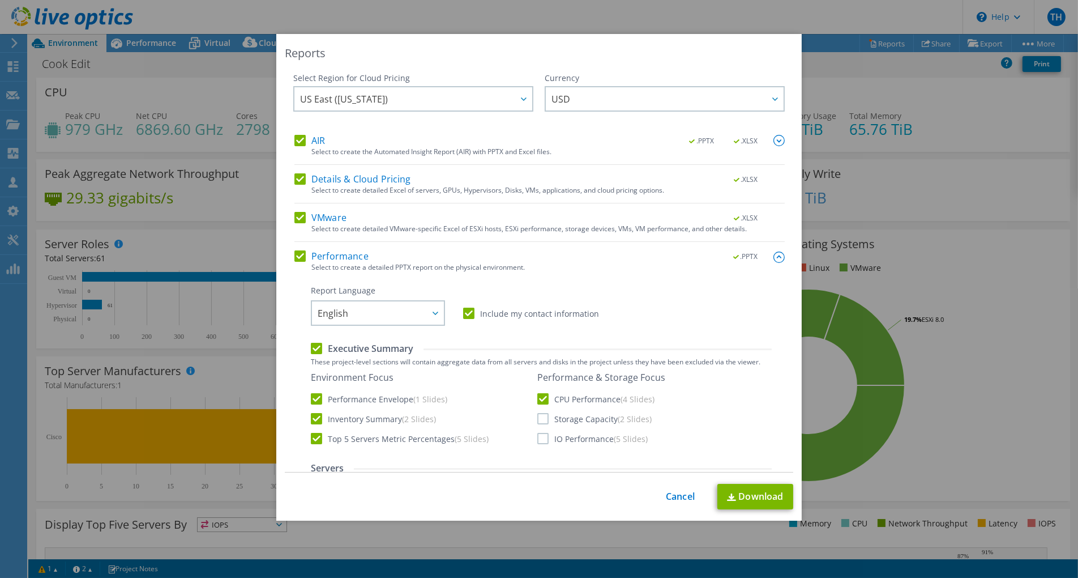
click at [539, 418] on label "Storage Capacity (2 Slides)" at bounding box center [594, 418] width 114 height 11
click at [0, 0] on input "Storage Capacity (2 Slides)" at bounding box center [0, 0] width 0 height 0
click at [538, 439] on label "IO Performance (5 Slides)" at bounding box center [592, 438] width 110 height 11
click at [0, 0] on input "IO Performance (5 Slides)" at bounding box center [0, 0] width 0 height 0
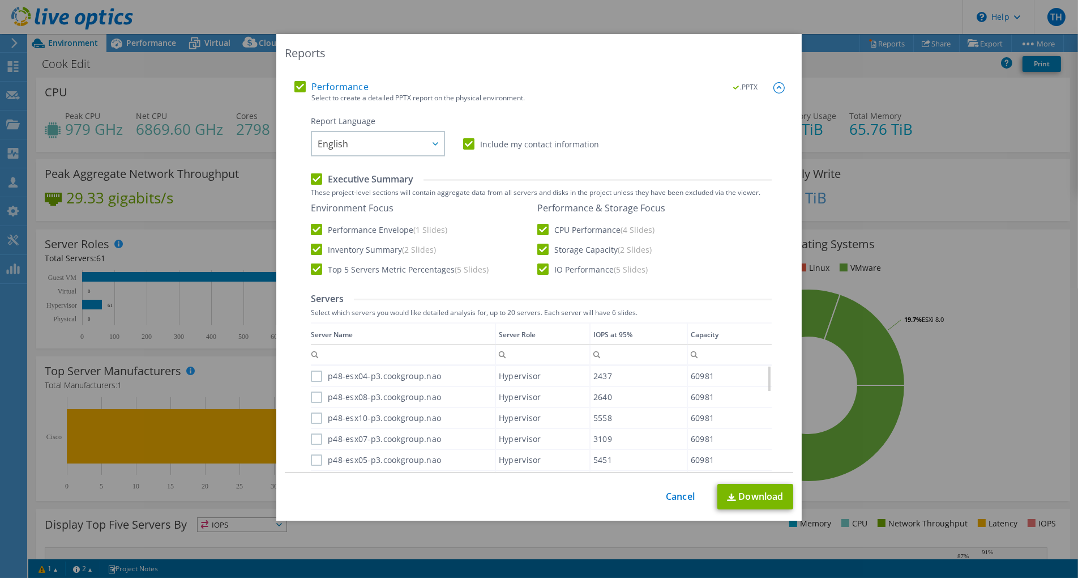
scroll to position [452, 0]
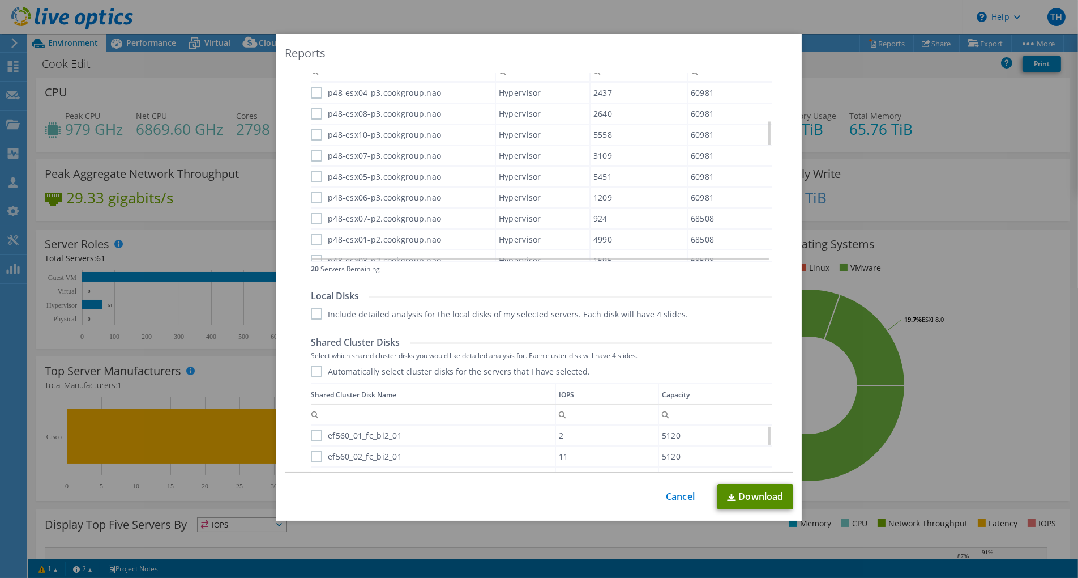
click at [757, 489] on link "Download" at bounding box center [755, 496] width 76 height 25
